Goal: Task Accomplishment & Management: Manage account settings

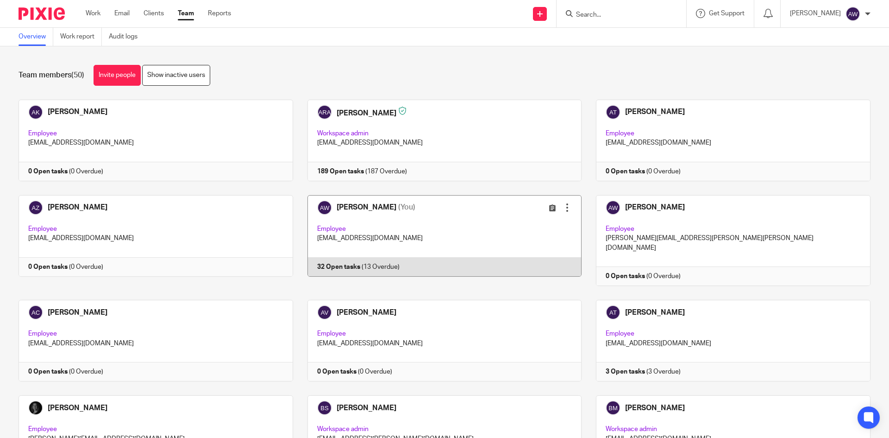
click at [394, 218] on link at bounding box center [437, 240] width 289 height 91
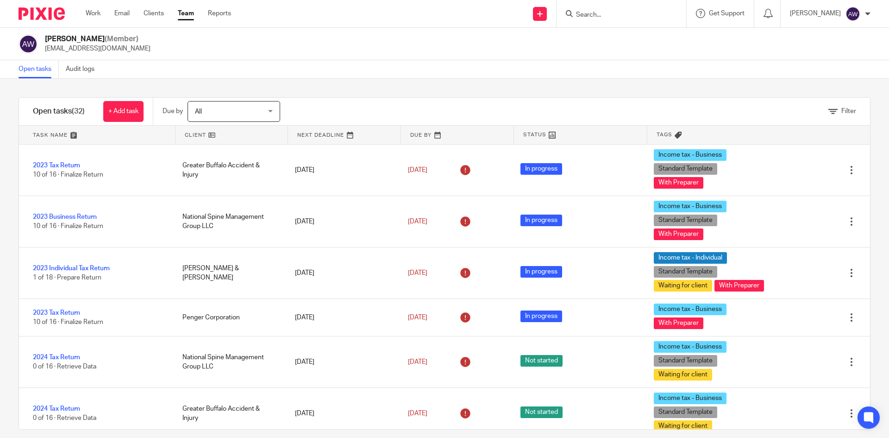
click at [80, 12] on div "Work Email Clients Team Reports Work Email Clients Team Reports Settings" at bounding box center [160, 13] width 169 height 27
click at [86, 11] on div "Work Email Clients Team Reports Work Email Clients Team Reports Settings" at bounding box center [160, 13] width 169 height 27
click at [98, 14] on link "Work" at bounding box center [93, 13] width 15 height 9
